Goal: Information Seeking & Learning: Learn about a topic

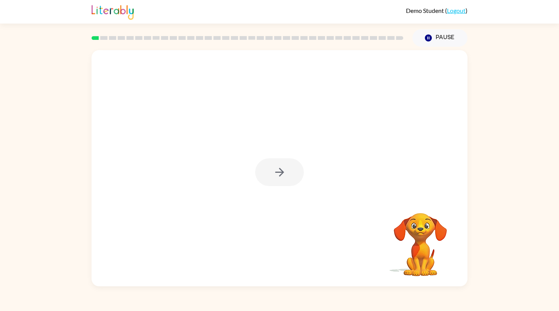
click at [284, 168] on div at bounding box center [279, 172] width 49 height 28
click at [283, 175] on icon "button" at bounding box center [279, 171] width 13 height 13
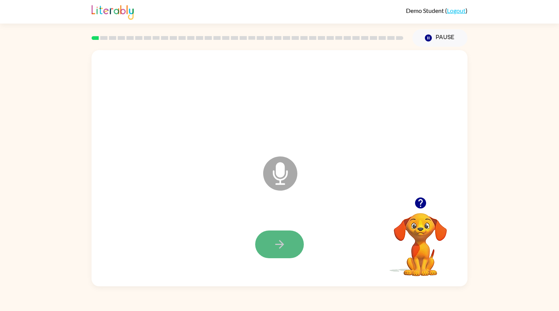
click at [273, 248] on icon "button" at bounding box center [279, 244] width 13 height 13
click at [288, 242] on button "button" at bounding box center [279, 244] width 49 height 28
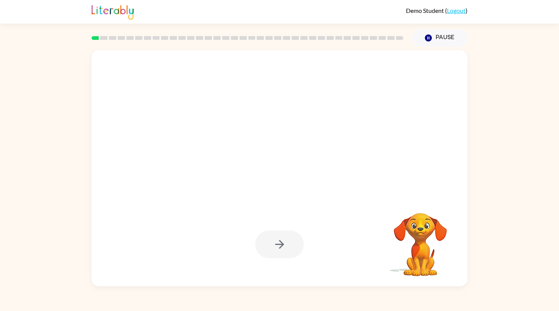
click at [285, 249] on div at bounding box center [279, 244] width 49 height 28
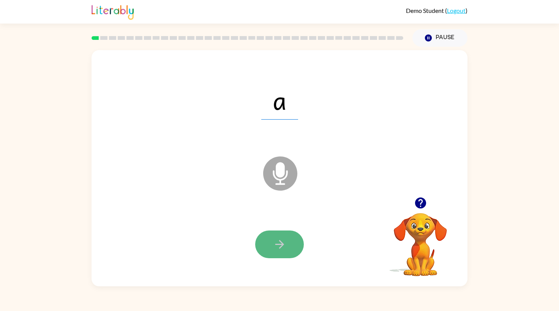
click at [276, 249] on icon "button" at bounding box center [279, 244] width 13 height 13
click at [293, 242] on button "button" at bounding box center [279, 244] width 49 height 28
click at [292, 243] on button "button" at bounding box center [279, 244] width 49 height 28
click at [273, 244] on icon "button" at bounding box center [279, 244] width 13 height 13
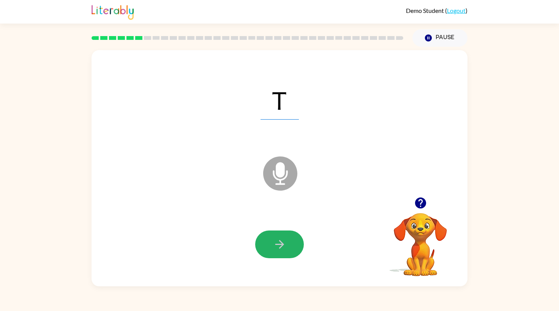
click at [273, 244] on icon "button" at bounding box center [279, 244] width 13 height 13
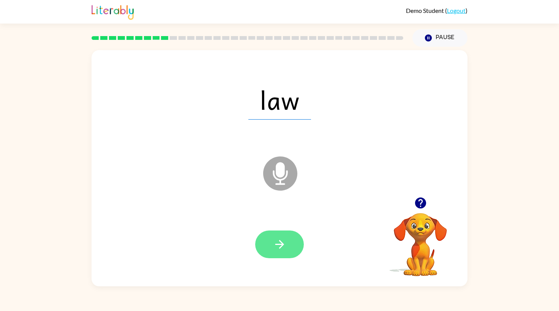
click at [277, 246] on icon "button" at bounding box center [279, 244] width 13 height 13
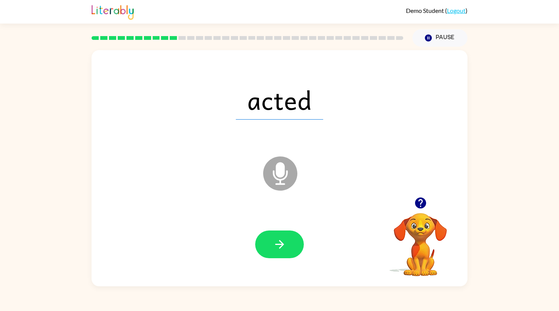
click at [277, 246] on icon "button" at bounding box center [279, 244] width 13 height 13
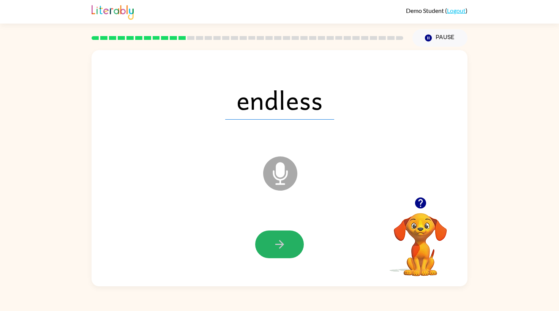
click at [277, 246] on icon "button" at bounding box center [279, 244] width 13 height 13
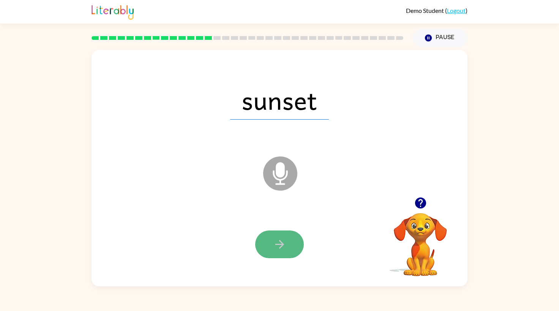
click at [278, 246] on icon "button" at bounding box center [279, 244] width 13 height 13
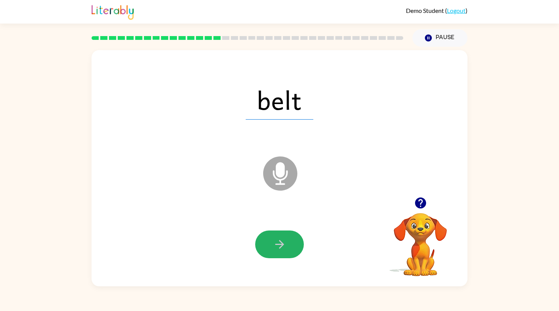
click at [278, 246] on icon "button" at bounding box center [279, 244] width 13 height 13
click at [279, 247] on icon "button" at bounding box center [279, 244] width 13 height 13
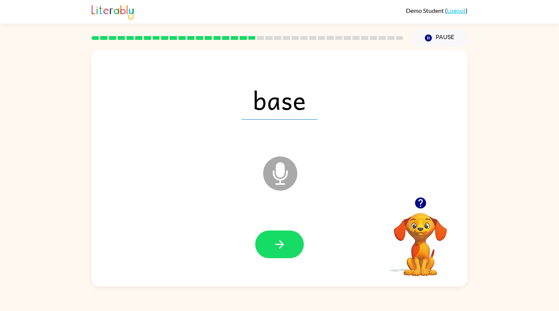
click at [279, 247] on icon "button" at bounding box center [279, 244] width 13 height 13
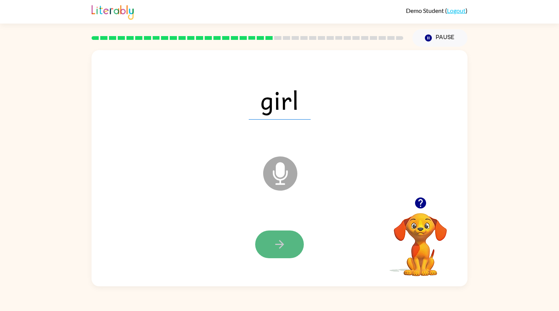
click at [279, 247] on icon "button" at bounding box center [279, 244] width 13 height 13
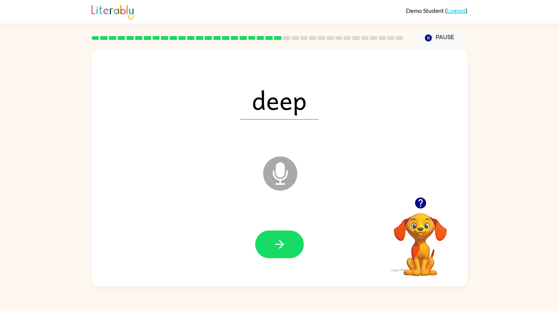
click at [279, 247] on icon "button" at bounding box center [279, 244] width 13 height 13
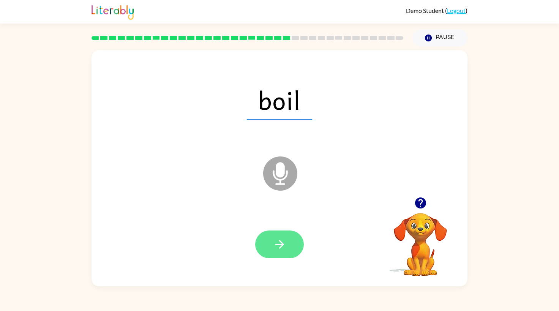
click at [279, 247] on icon "button" at bounding box center [279, 244] width 13 height 13
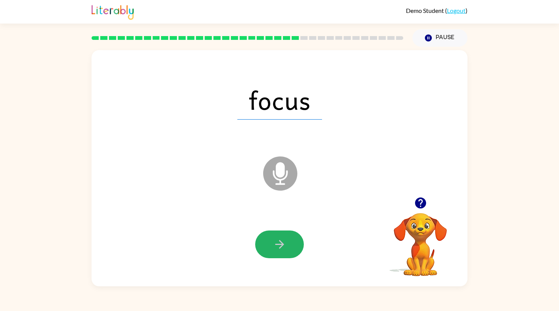
click at [279, 247] on icon "button" at bounding box center [279, 244] width 13 height 13
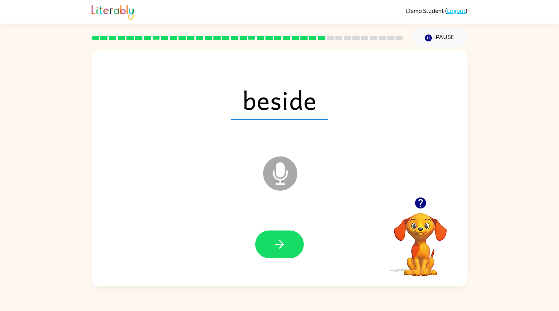
click at [279, 247] on icon "button" at bounding box center [279, 244] width 13 height 13
click at [140, 38] on rect at bounding box center [138, 38] width 7 height 4
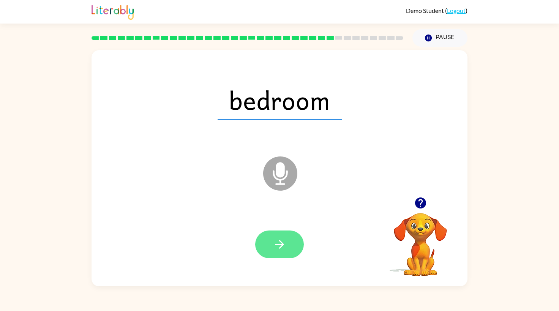
click at [265, 234] on button "button" at bounding box center [279, 244] width 49 height 28
click at [276, 248] on icon "button" at bounding box center [279, 244] width 13 height 13
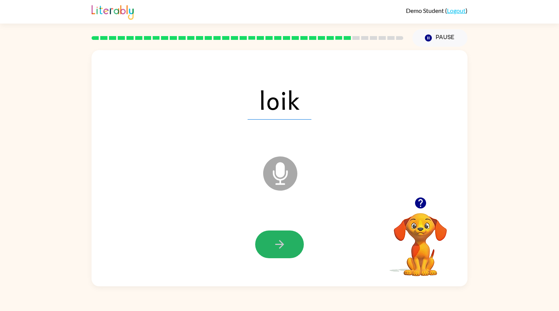
click at [276, 248] on icon "button" at bounding box center [279, 244] width 13 height 13
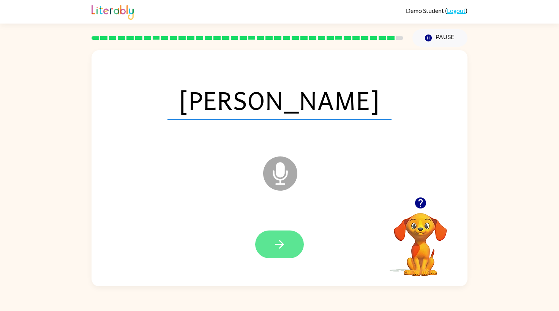
click at [275, 248] on icon "button" at bounding box center [279, 244] width 13 height 13
